Goal: Task Accomplishment & Management: Manage account settings

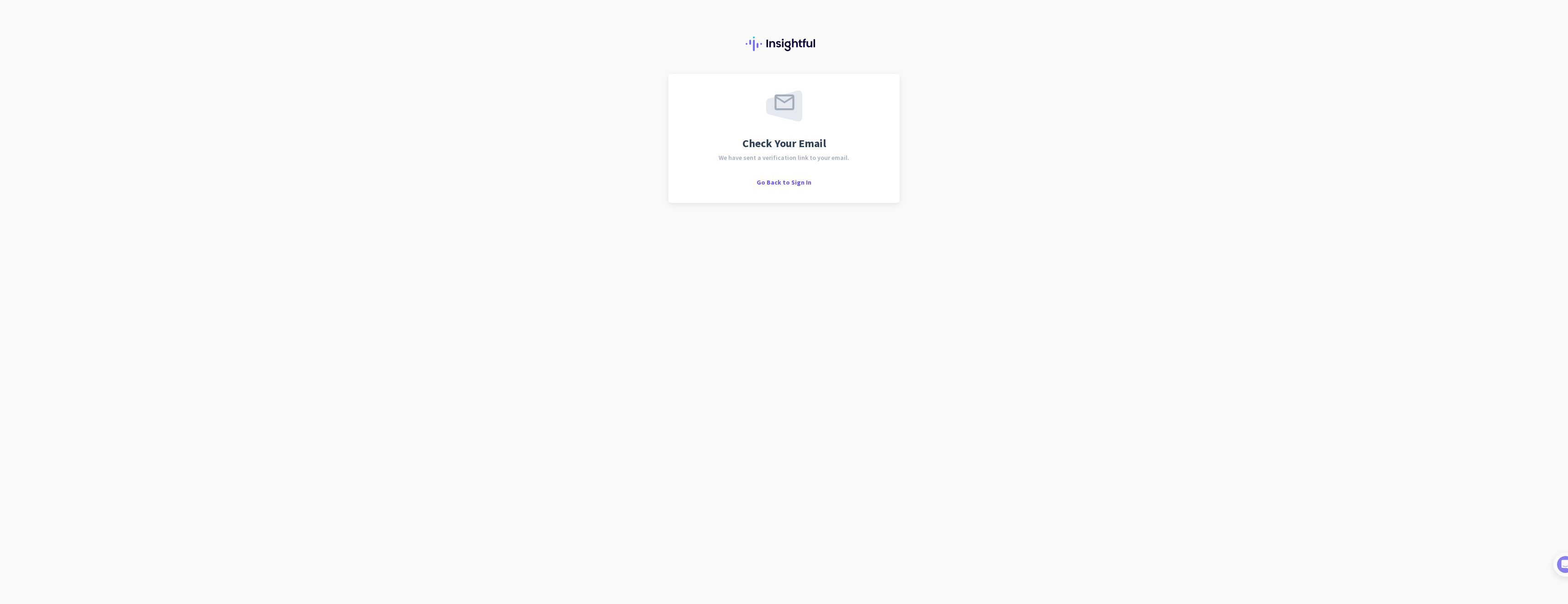
click at [755, 1] on div at bounding box center [784, 37] width 1568 height 74
click at [781, 182] on span "Go Back to Sign In" at bounding box center [784, 183] width 55 height 9
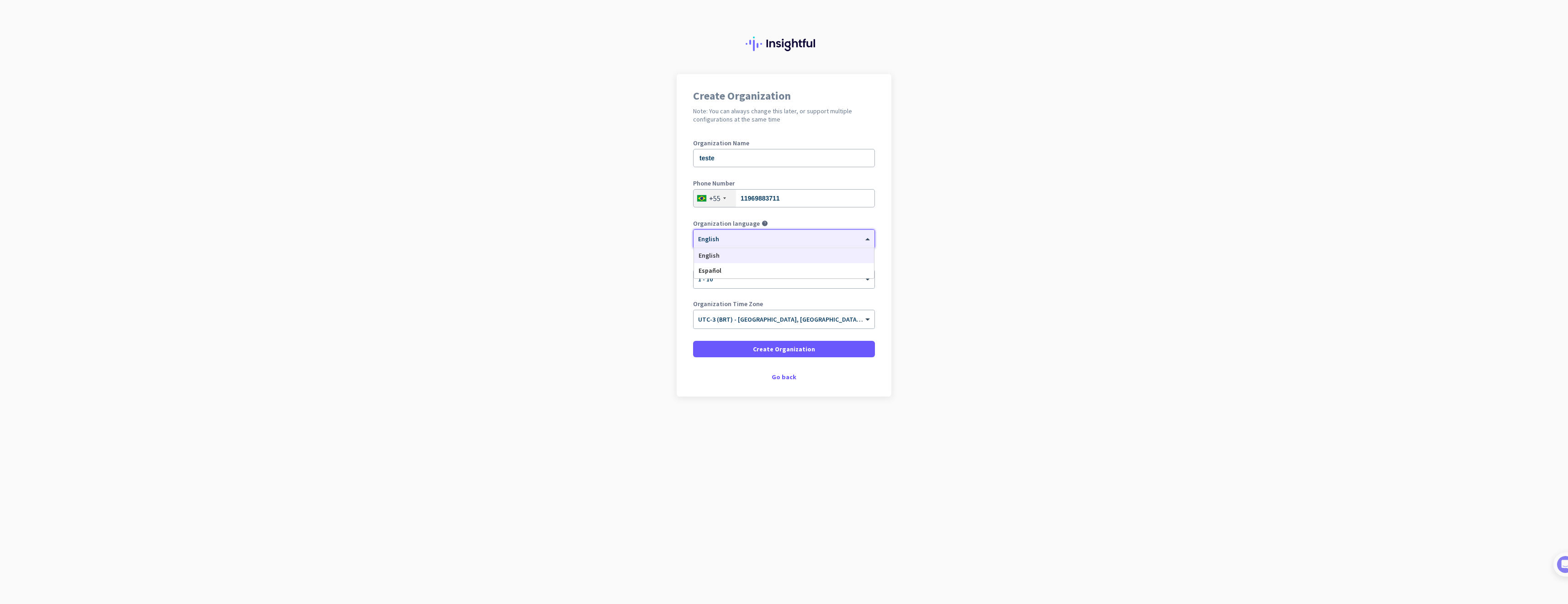
click at [730, 241] on div "× English" at bounding box center [778, 239] width 169 height 8
click at [727, 270] on div "Español" at bounding box center [784, 270] width 180 height 15
click at [755, 354] on span at bounding box center [784, 349] width 182 height 22
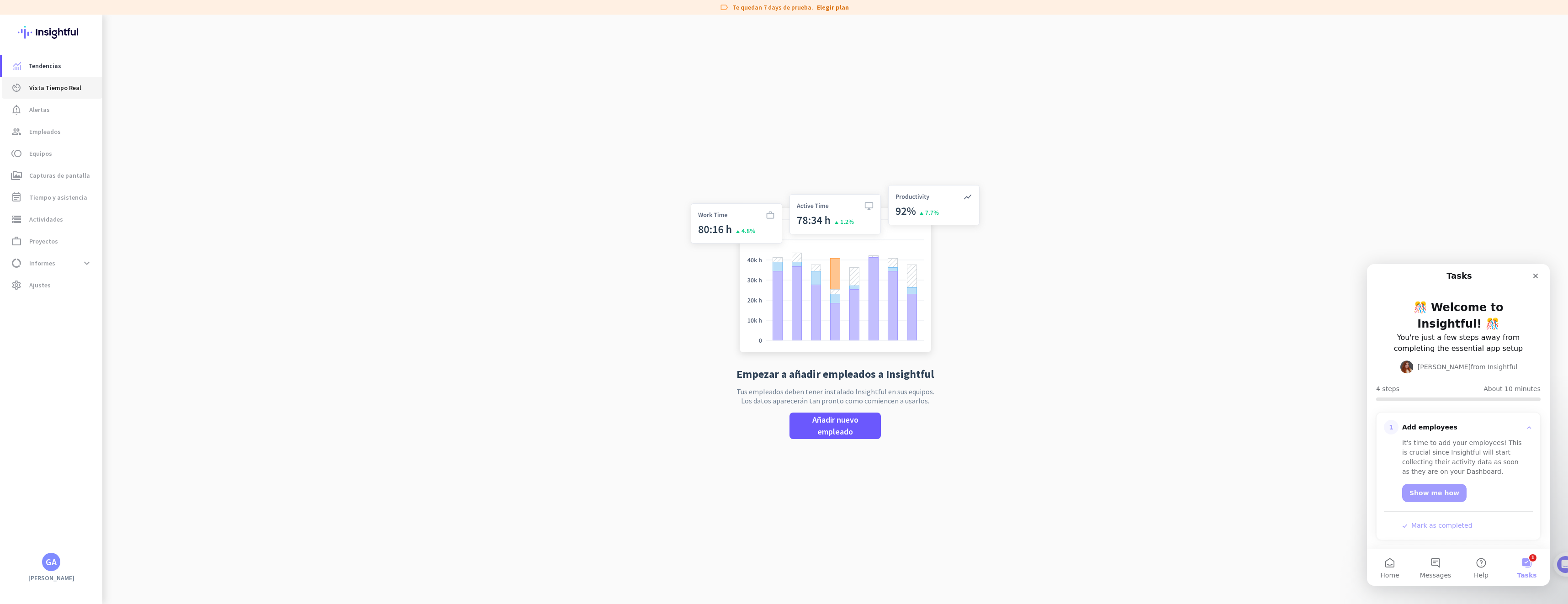
click at [65, 90] on span "Vista Tiempo Real" at bounding box center [55, 88] width 52 height 11
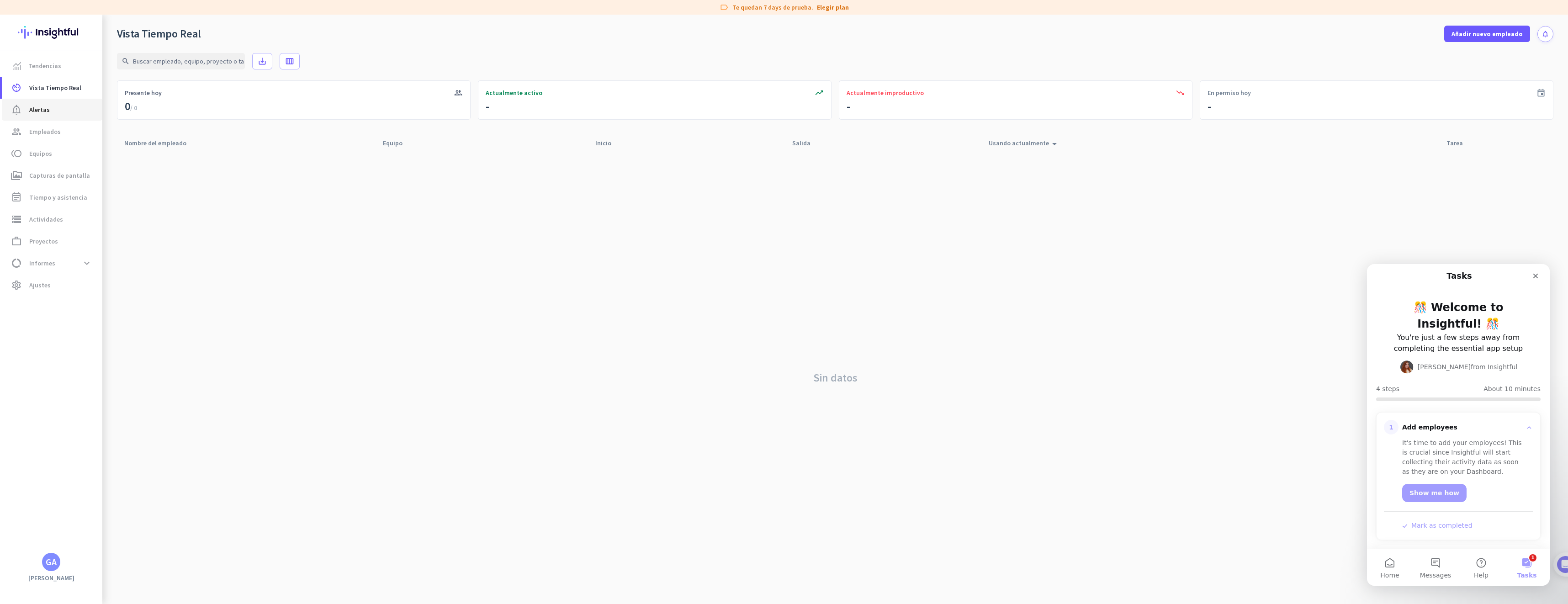
click at [39, 111] on span "Alertas" at bounding box center [40, 110] width 21 height 11
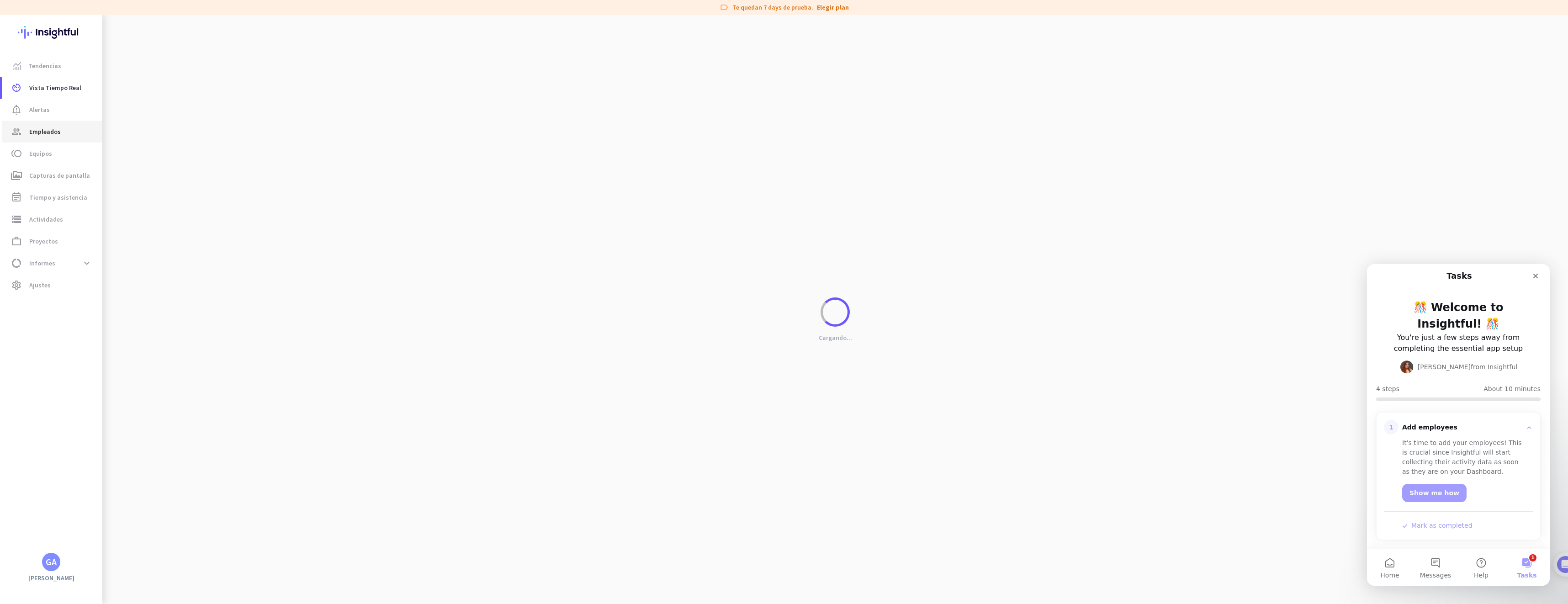
click at [46, 136] on span "Empleados" at bounding box center [45, 132] width 32 height 11
click at [62, 156] on span "toll Equipos" at bounding box center [52, 153] width 86 height 11
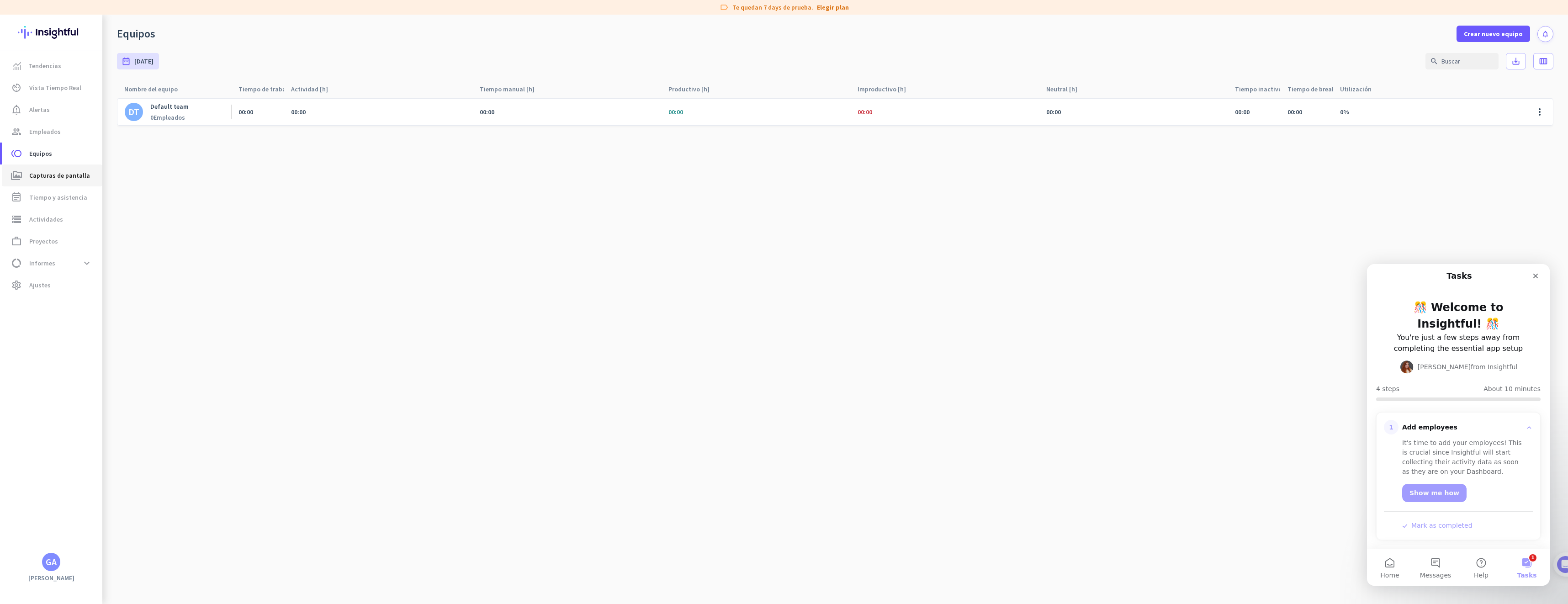
click at [48, 175] on span "Capturas de pantalla" at bounding box center [60, 175] width 61 height 11
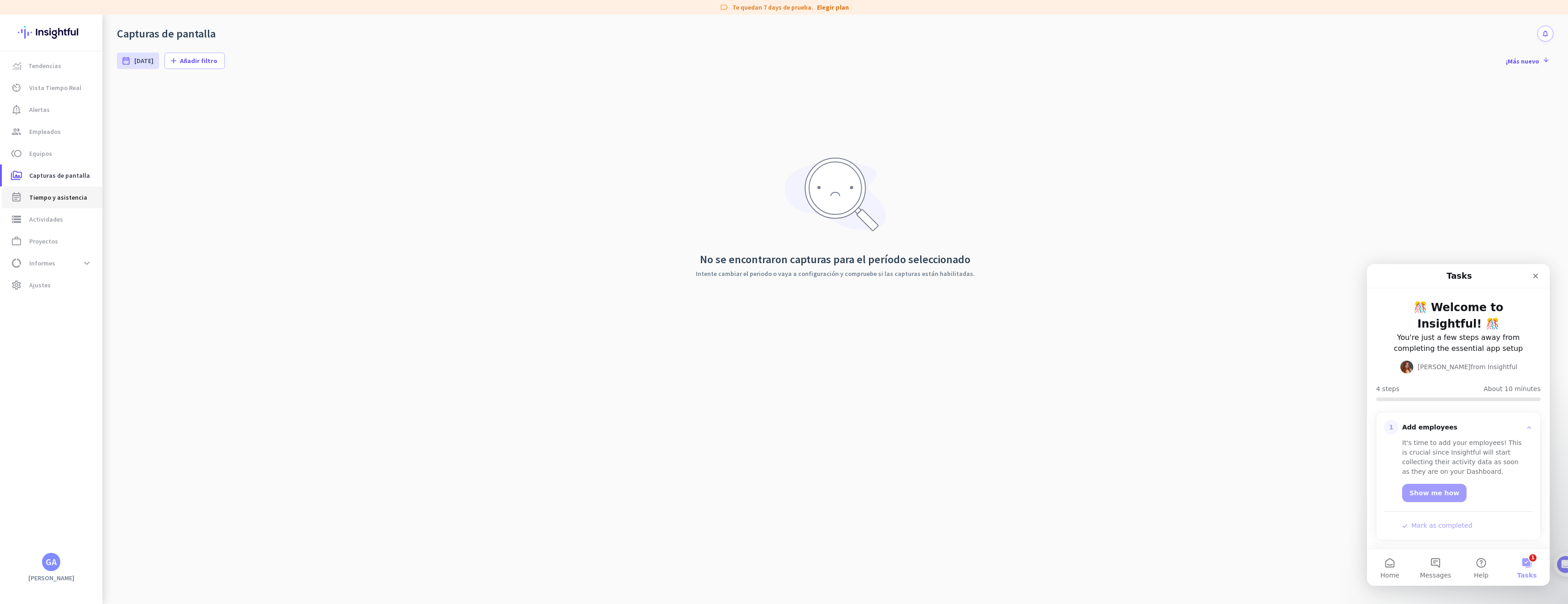
click at [41, 208] on link "event_note Tiempo y asistencia" at bounding box center [52, 197] width 100 height 22
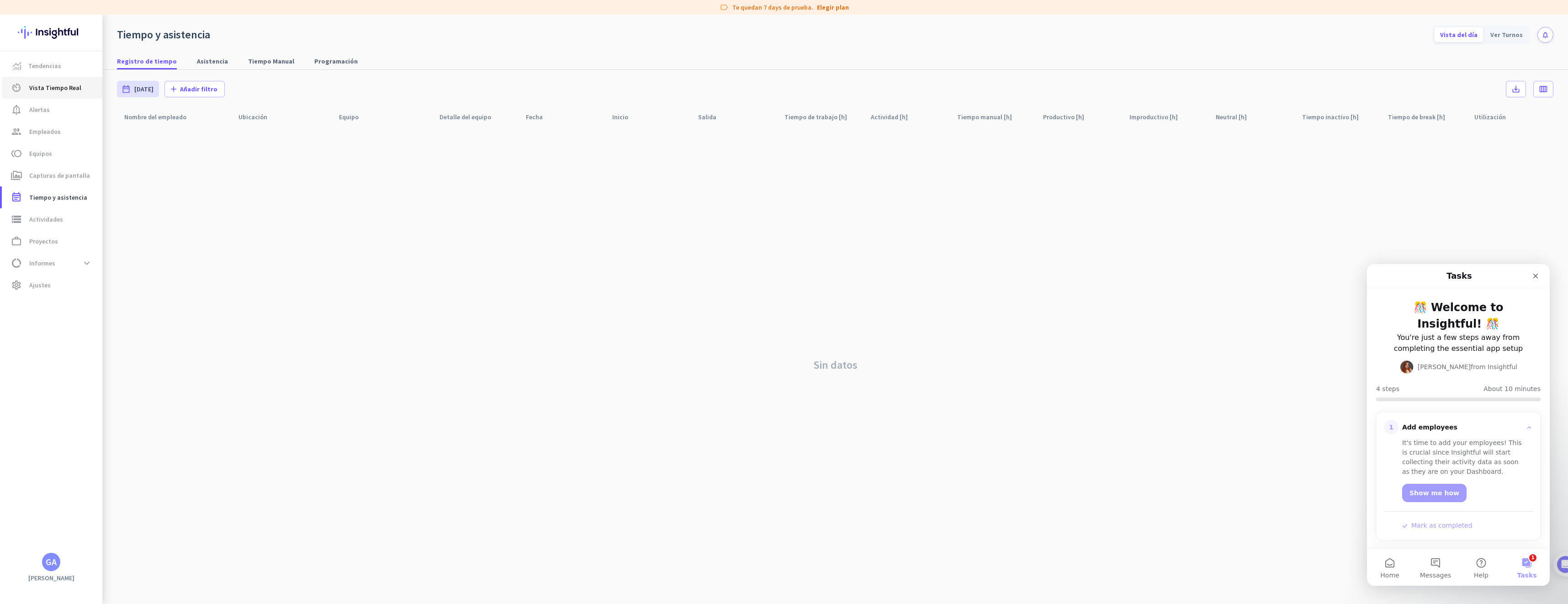
click at [65, 88] on span "Vista Tiempo Real" at bounding box center [55, 88] width 52 height 11
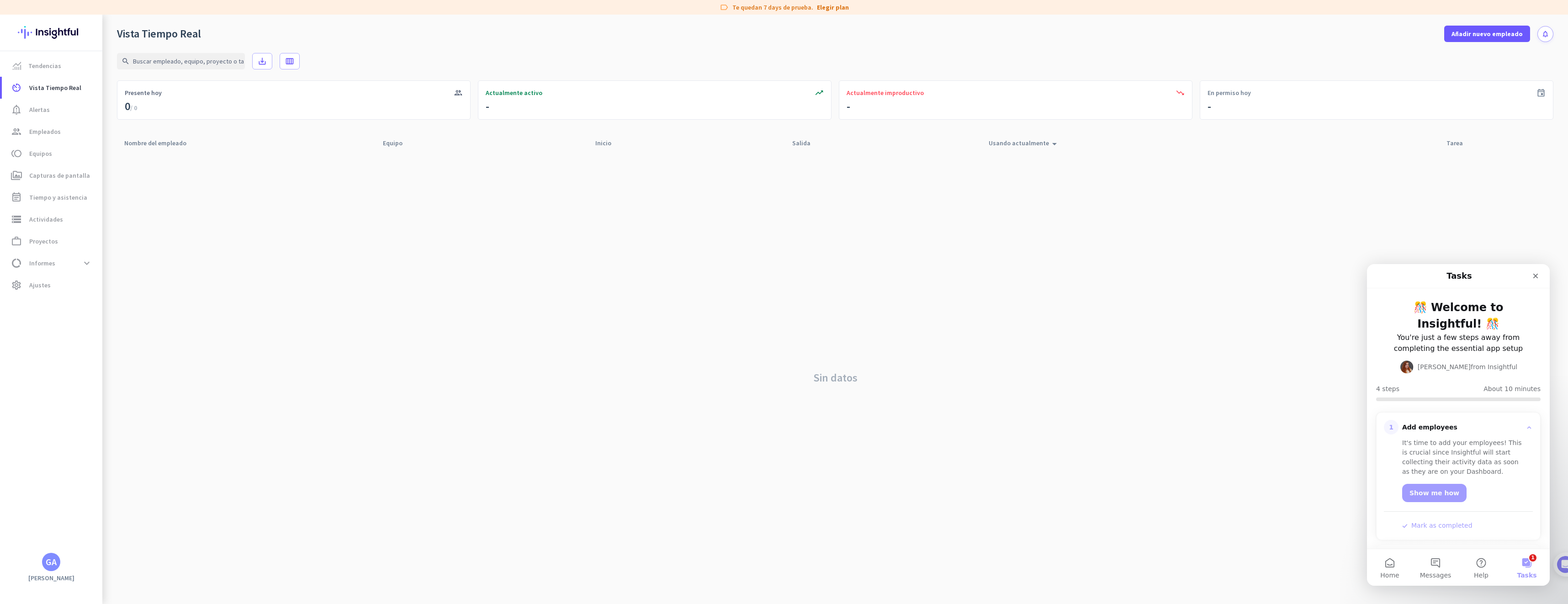
click at [52, 30] on img at bounding box center [51, 32] width 67 height 36
